Goal: Understand process/instructions: Learn about a topic

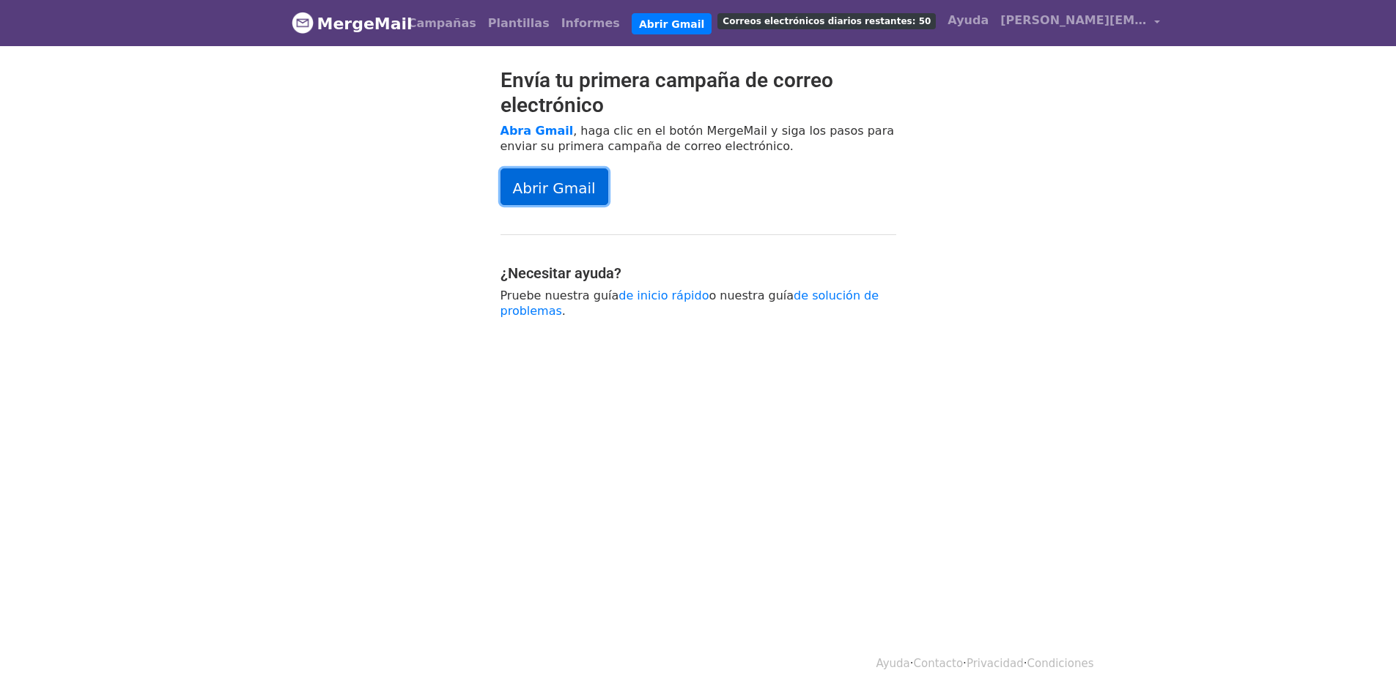
click at [566, 196] on font "Abrir Gmail" at bounding box center [554, 188] width 83 height 18
click at [561, 196] on font "Abrir Gmail" at bounding box center [554, 188] width 83 height 18
click at [334, 23] on font "MergeMail" at bounding box center [364, 24] width 95 height 18
click at [532, 185] on font "Abrir Gmail" at bounding box center [554, 188] width 83 height 18
click at [1015, 18] on font "[PERSON_NAME][EMAIL_ADDRESS][DOMAIN_NAME]" at bounding box center [1169, 20] width 338 height 14
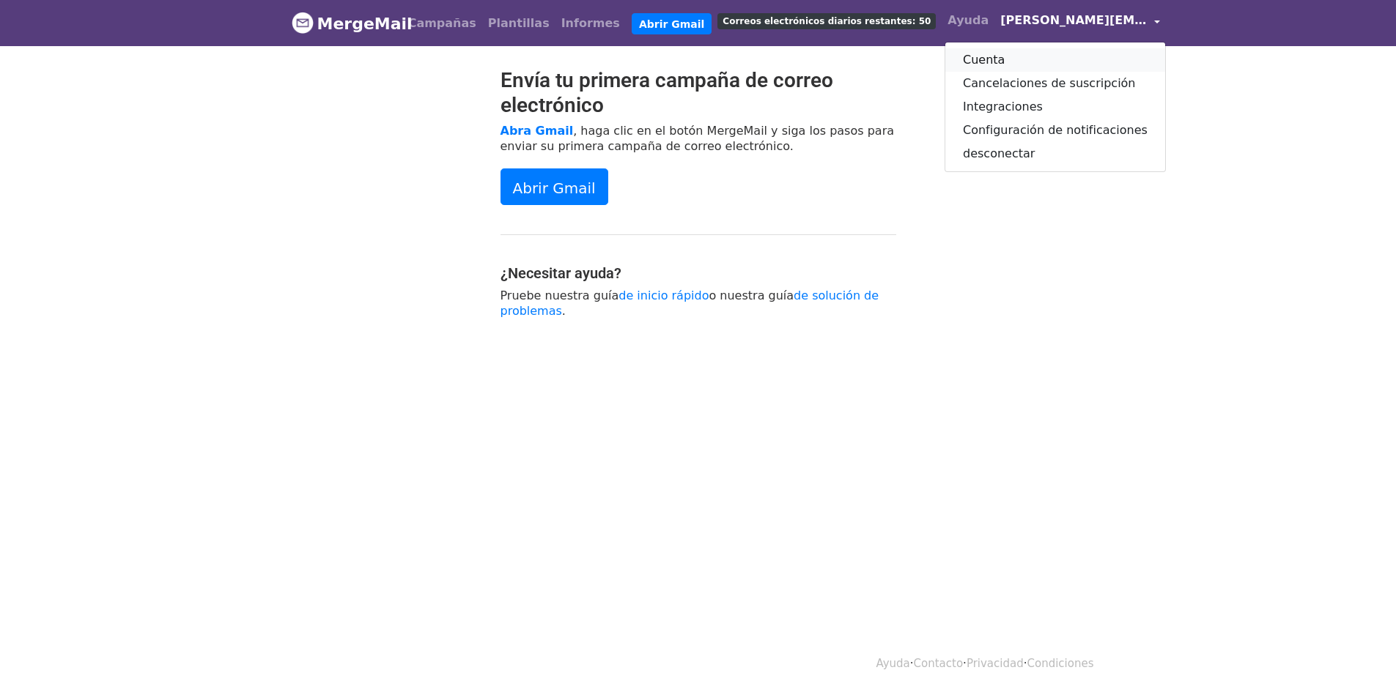
click at [963, 58] on font "Cuenta" at bounding box center [984, 60] width 42 height 14
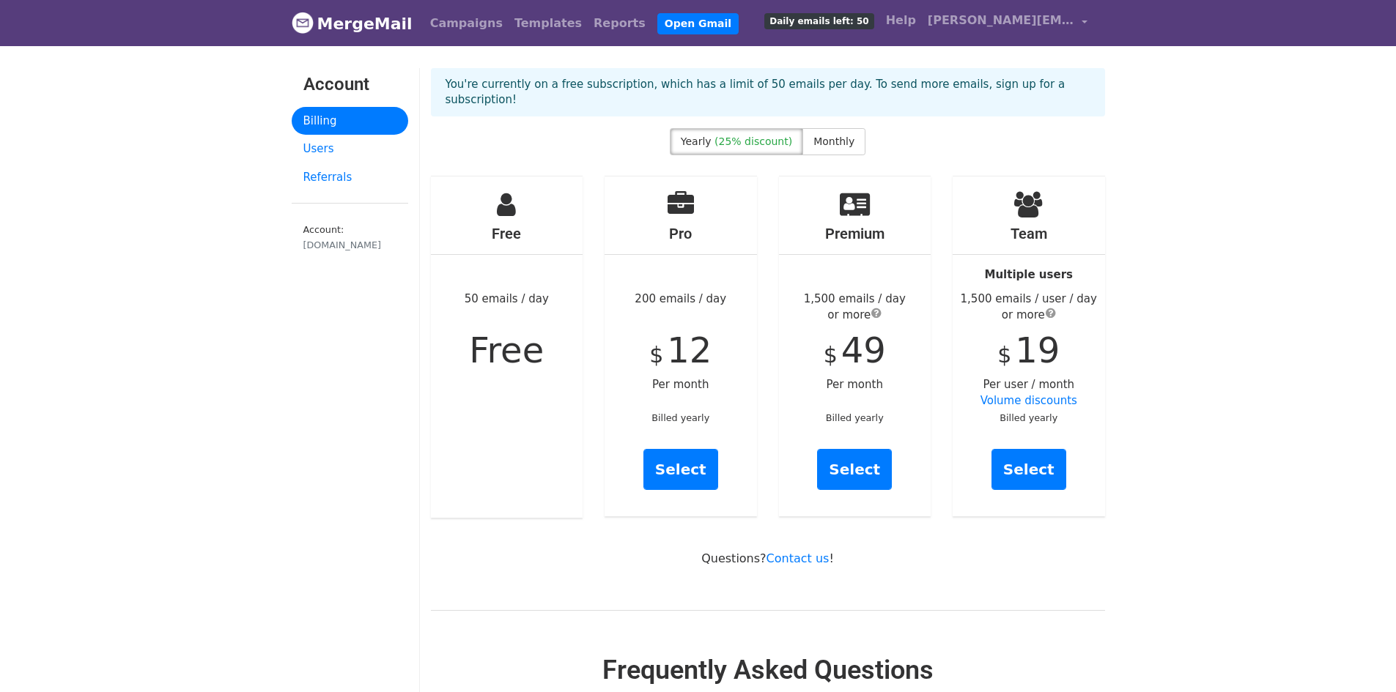
click at [352, 18] on link "MergeMail" at bounding box center [352, 23] width 121 height 31
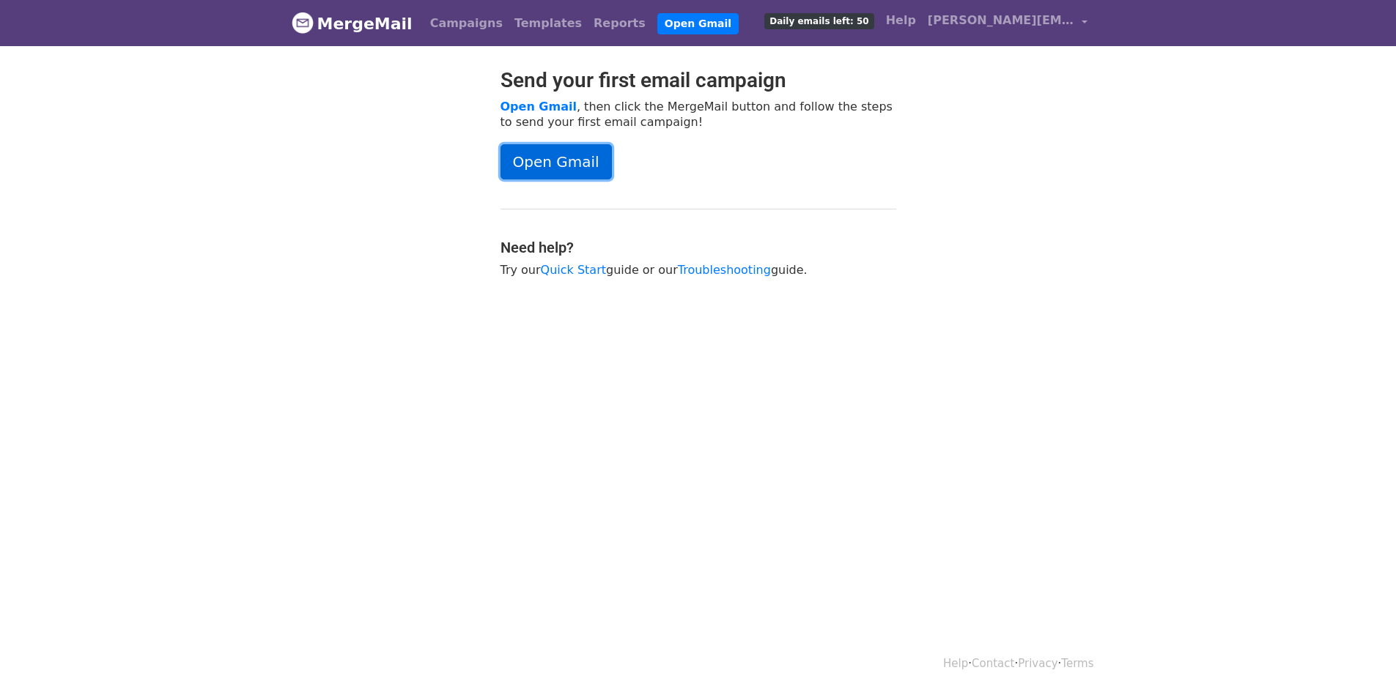
click at [571, 167] on link "Open Gmail" at bounding box center [555, 161] width 111 height 35
click at [557, 162] on link "Open Gmail" at bounding box center [555, 161] width 111 height 35
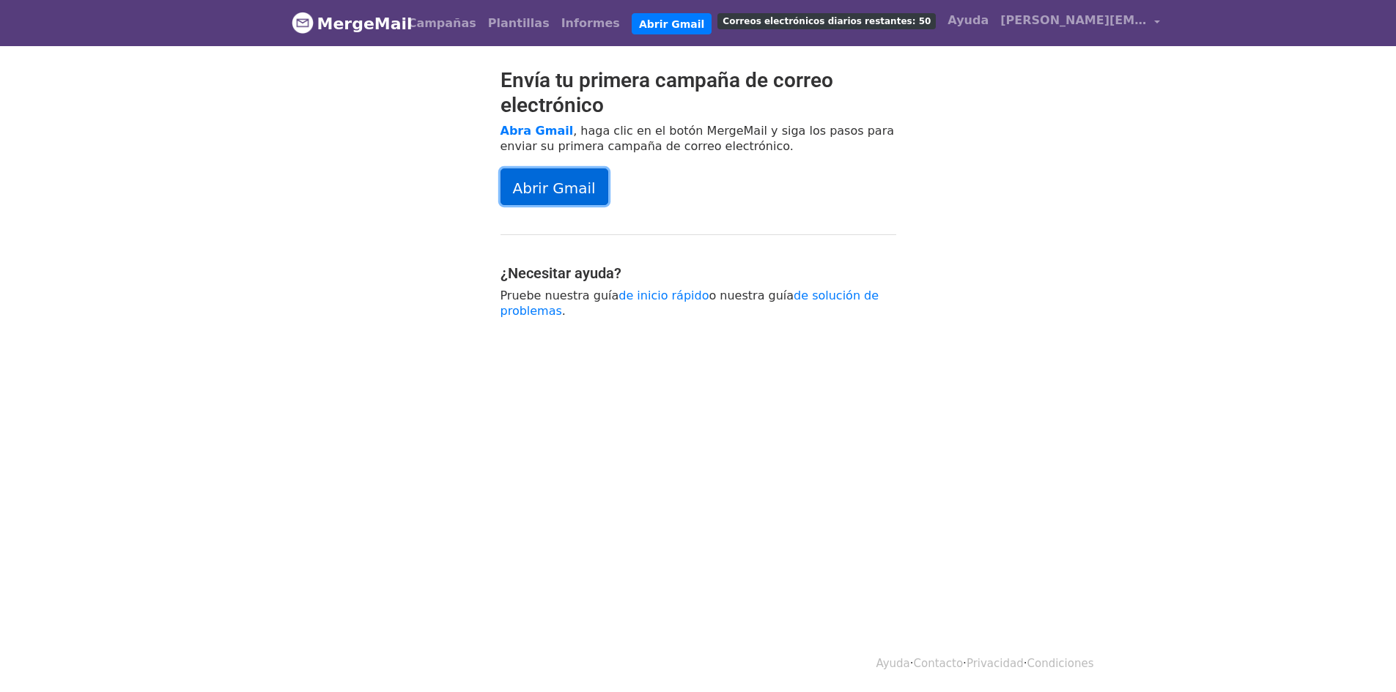
click at [544, 191] on font "Abrir Gmail" at bounding box center [554, 188] width 83 height 18
click at [581, 195] on font "Abrir Gmail" at bounding box center [554, 188] width 83 height 18
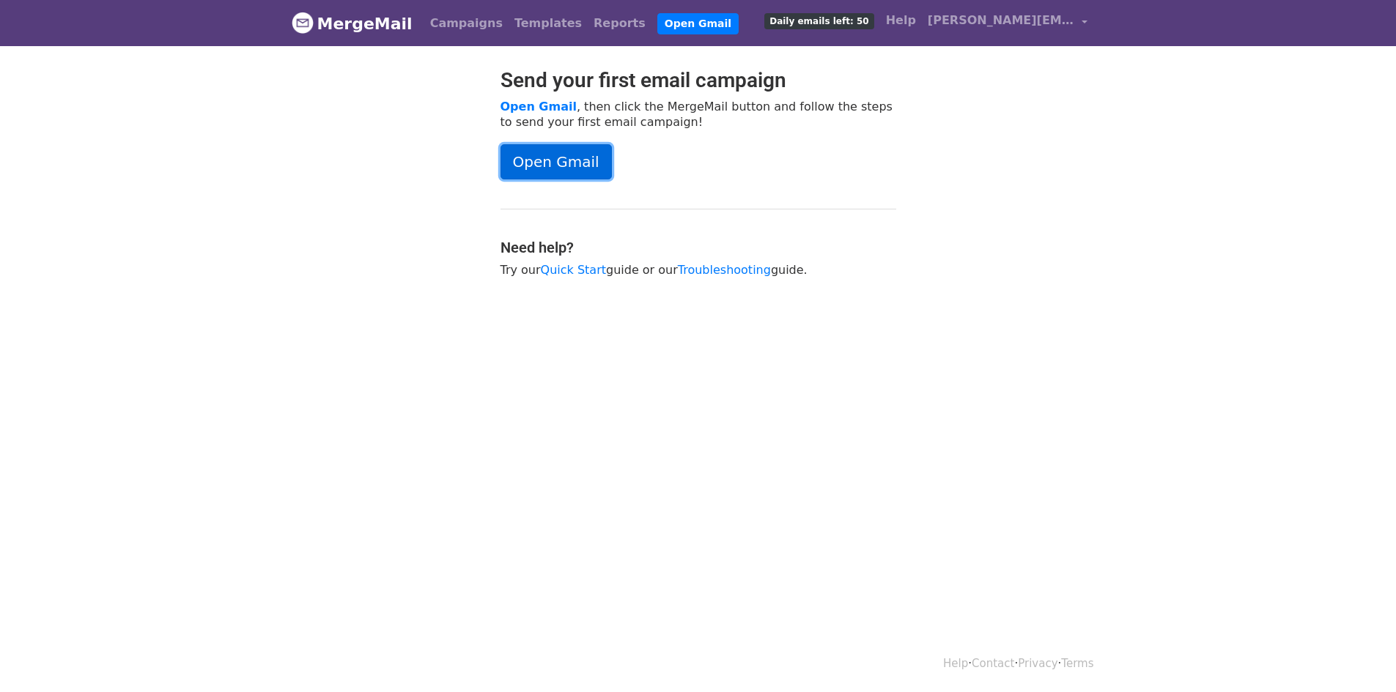
click at [579, 170] on link "Open Gmail" at bounding box center [555, 161] width 111 height 35
click at [560, 151] on link "Open Gmail" at bounding box center [555, 161] width 111 height 35
click at [571, 163] on link "Open Gmail" at bounding box center [555, 161] width 111 height 35
